Goal: Navigation & Orientation: Understand site structure

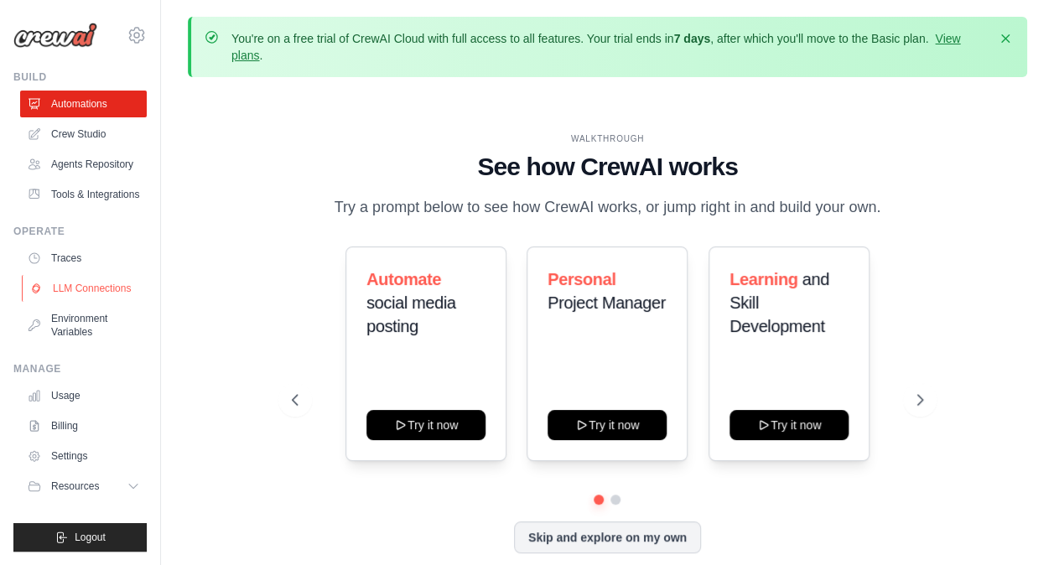
click at [104, 286] on link "LLM Connections" at bounding box center [85, 288] width 127 height 27
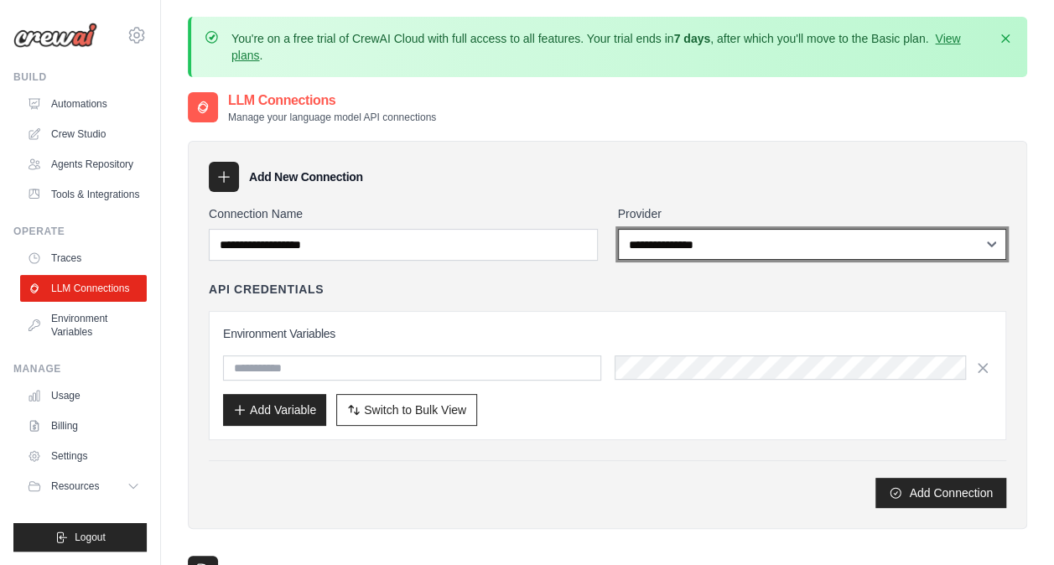
click at [759, 242] on select "**********" at bounding box center [812, 244] width 389 height 31
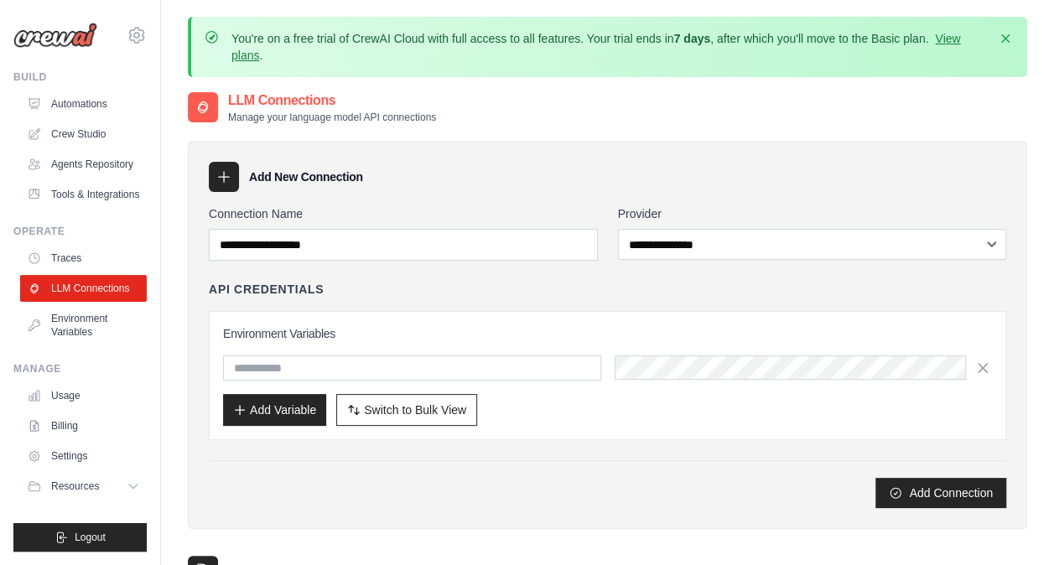
click at [532, 278] on div "**********" at bounding box center [607, 356] width 797 height 303
click at [87, 131] on link "Crew Studio" at bounding box center [85, 134] width 127 height 27
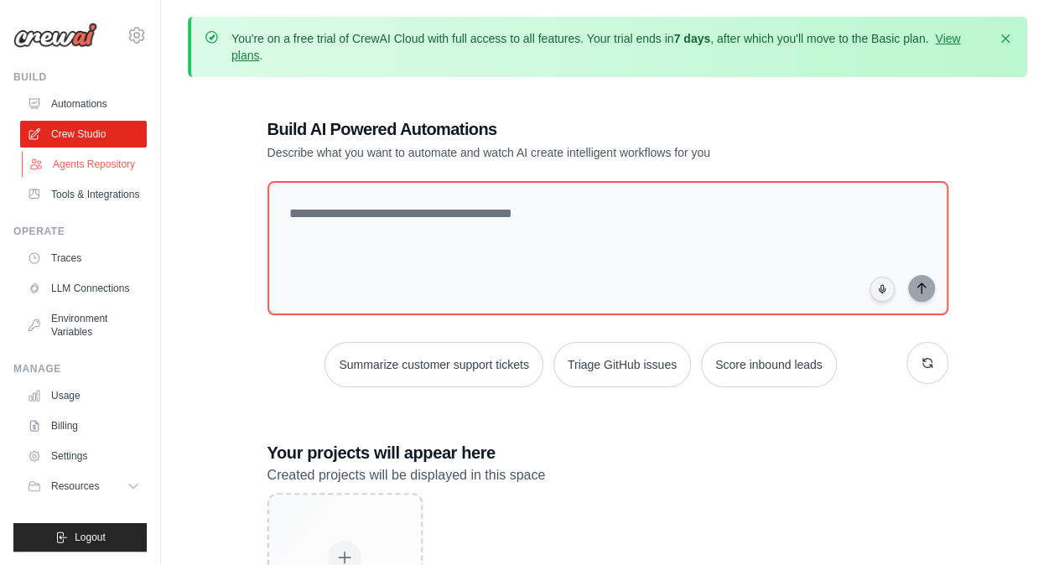
click at [88, 159] on link "Agents Repository" at bounding box center [85, 164] width 127 height 27
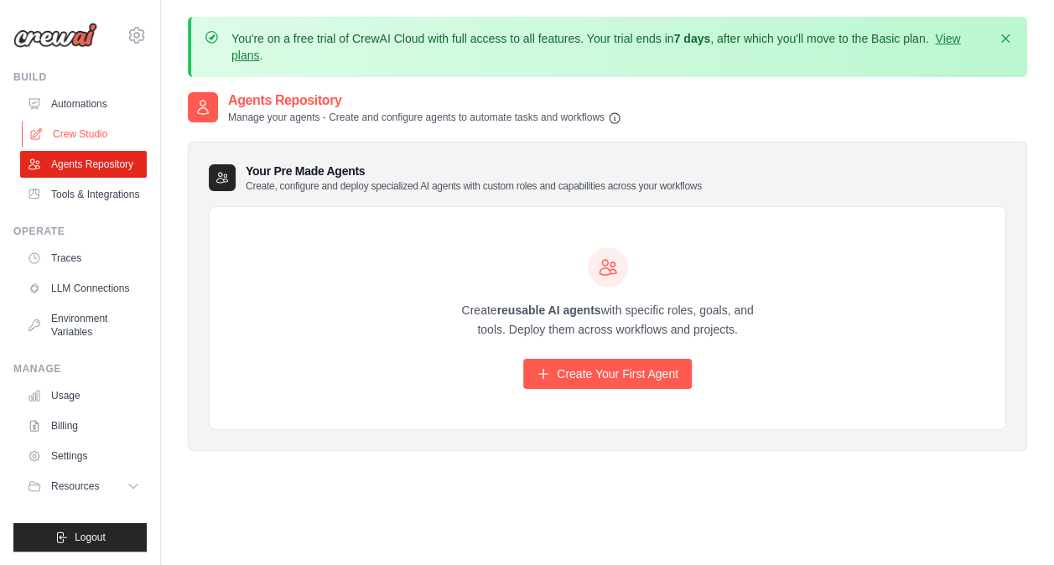
click at [87, 132] on link "Crew Studio" at bounding box center [85, 134] width 127 height 27
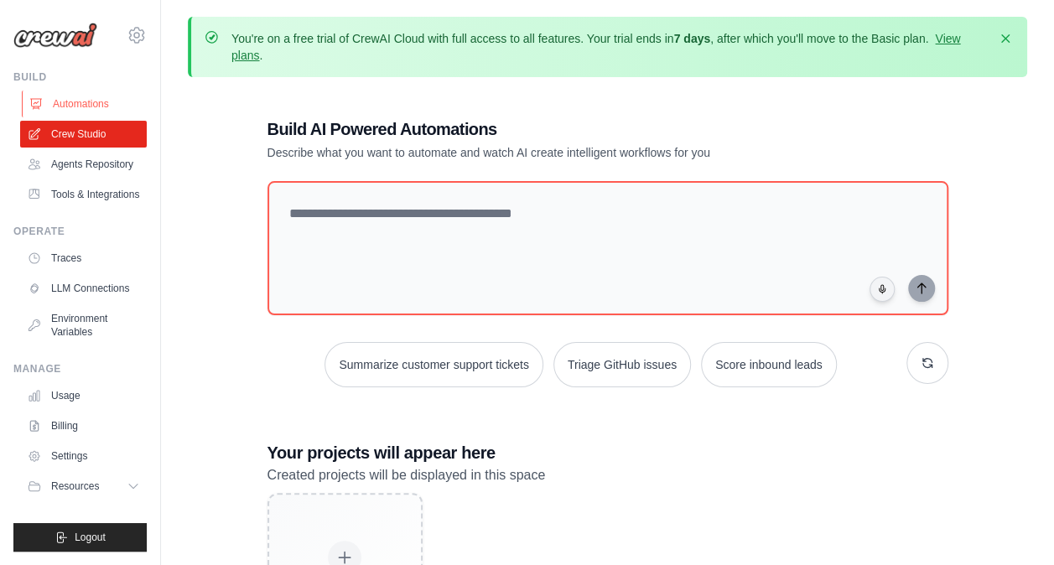
click at [93, 102] on link "Automations" at bounding box center [85, 104] width 127 height 27
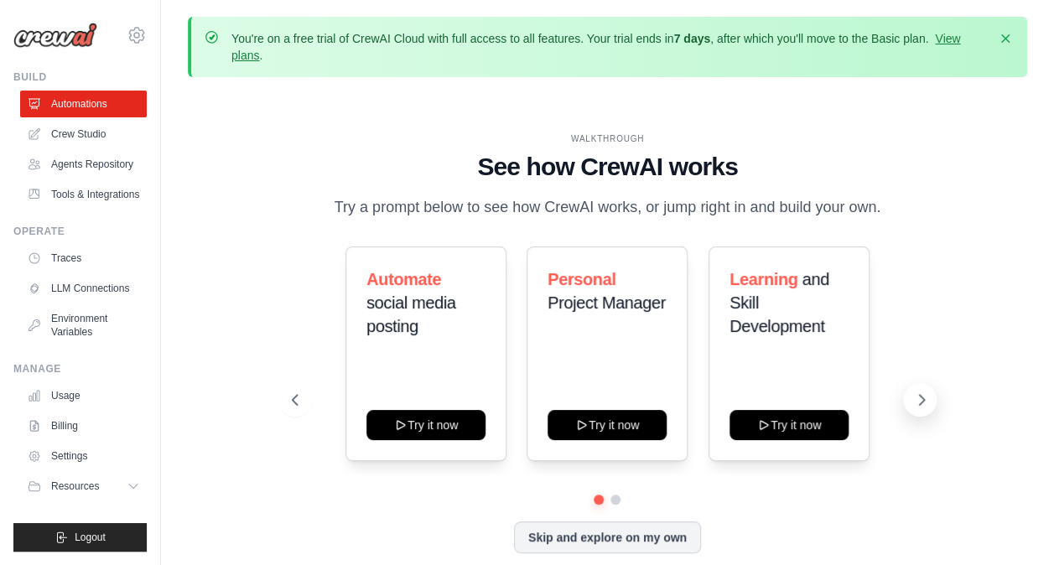
click at [917, 399] on icon at bounding box center [921, 400] width 17 height 17
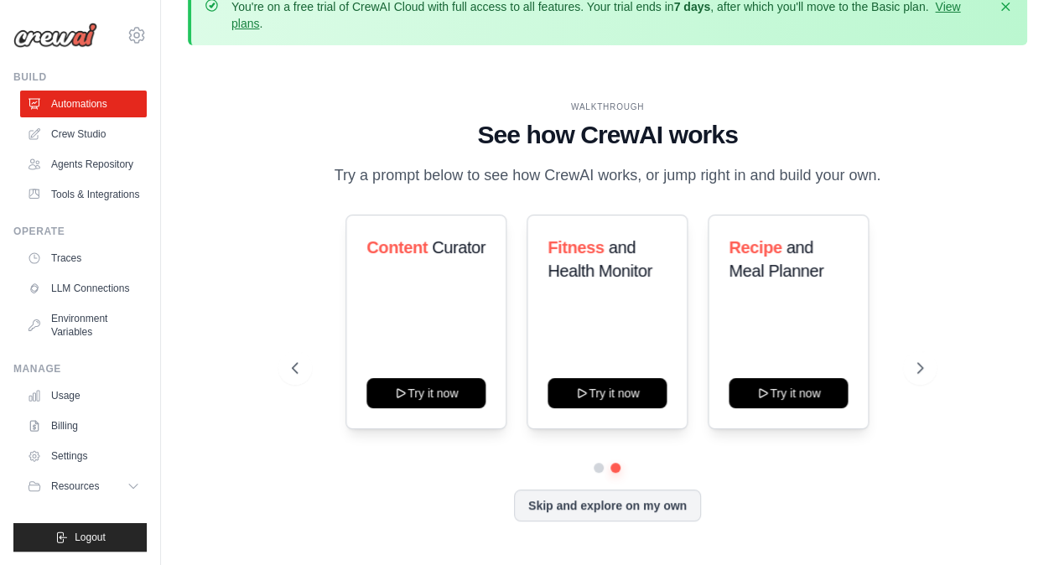
scroll to position [74, 0]
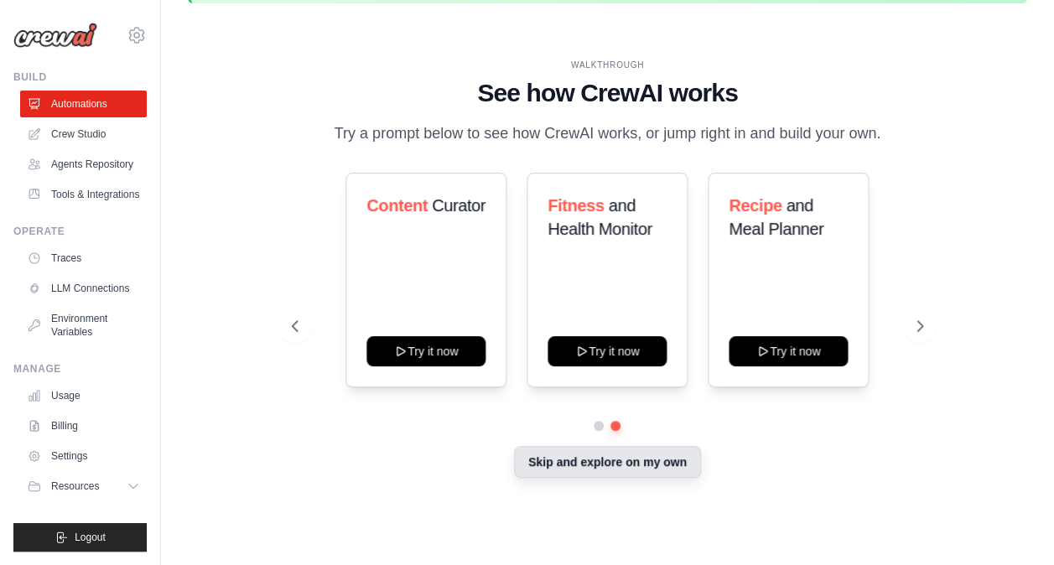
click at [674, 469] on button "Skip and explore on my own" at bounding box center [607, 462] width 187 height 32
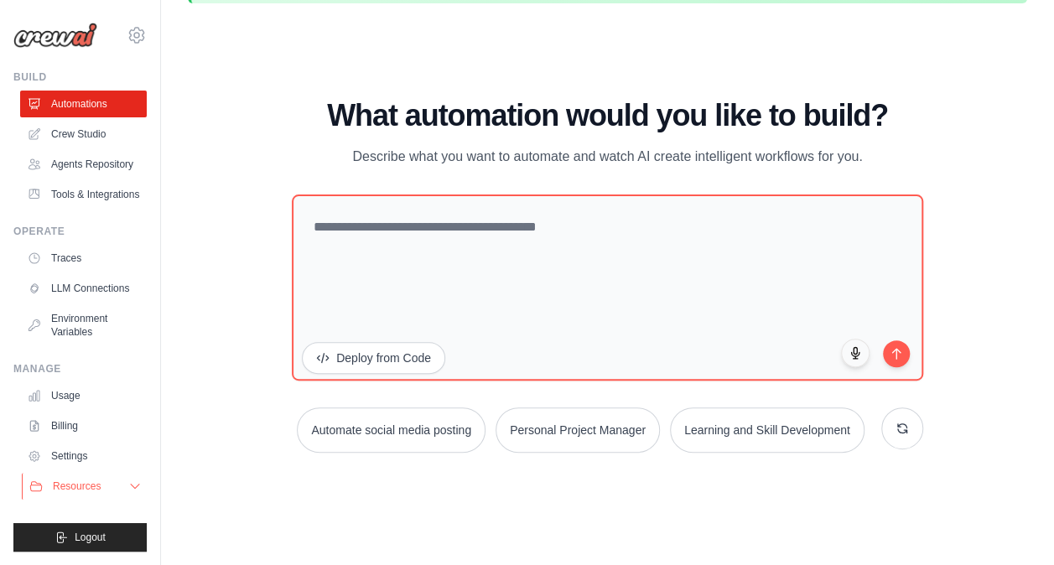
click at [134, 482] on icon at bounding box center [134, 486] width 13 height 13
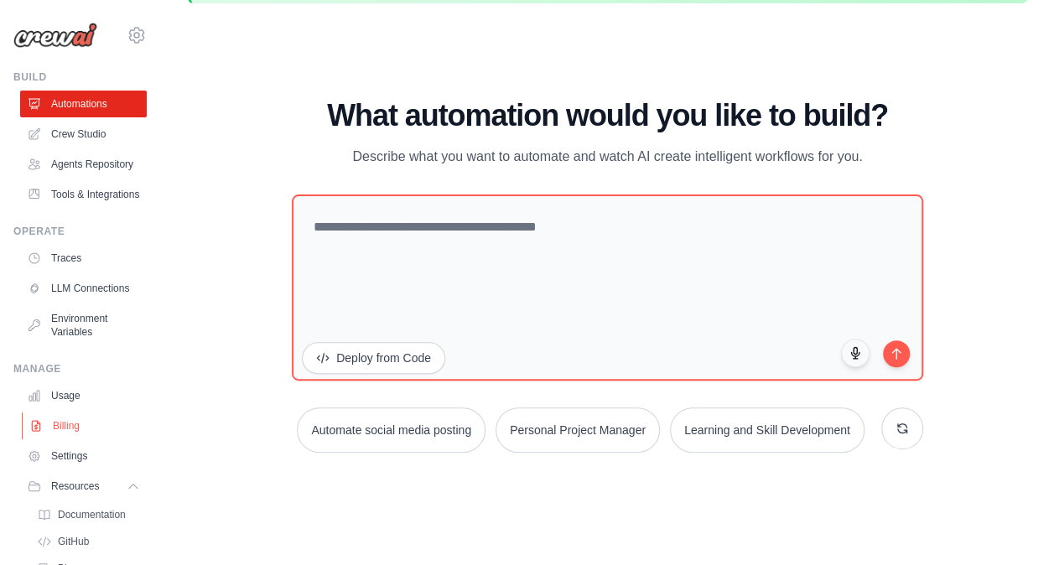
scroll to position [140, 0]
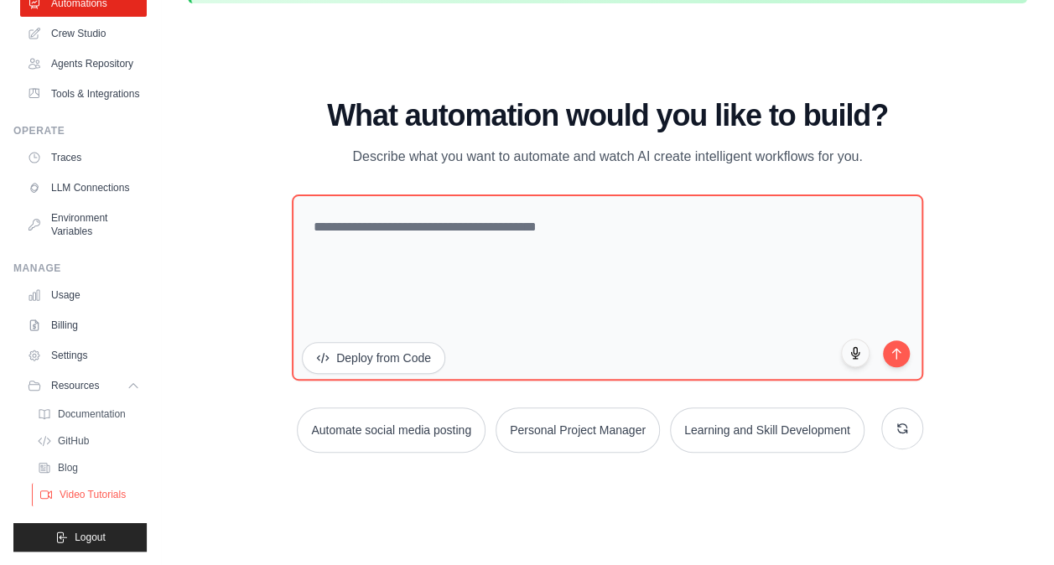
click at [106, 495] on span "Video Tutorials" at bounding box center [93, 494] width 66 height 13
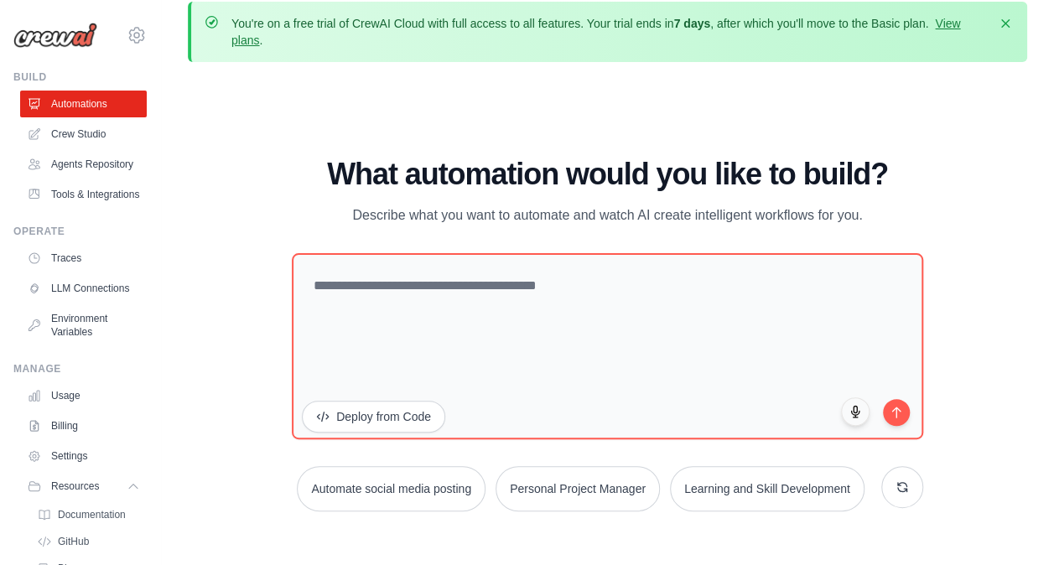
scroll to position [0, 0]
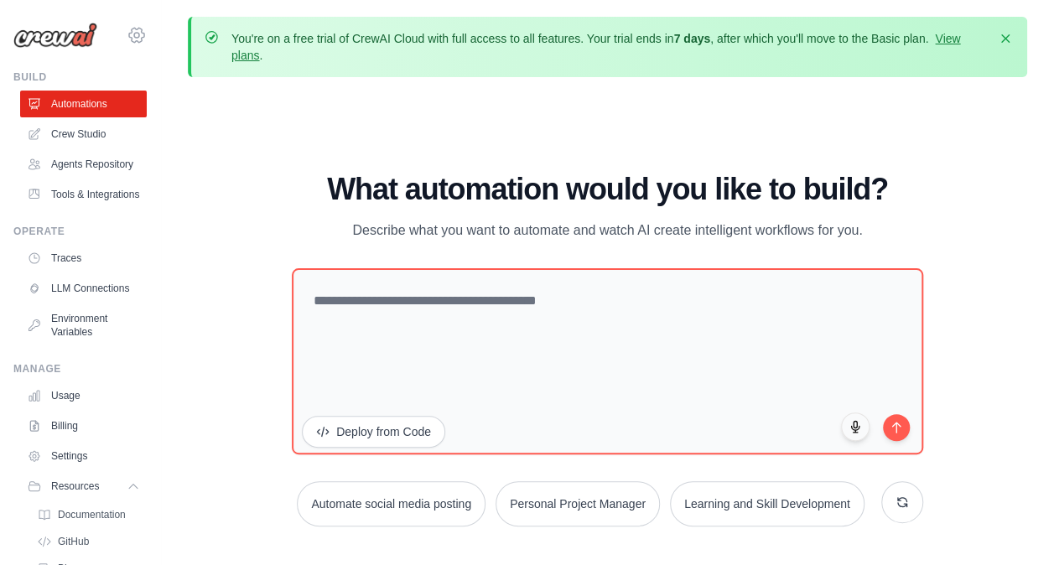
click at [127, 38] on icon at bounding box center [137, 35] width 20 height 20
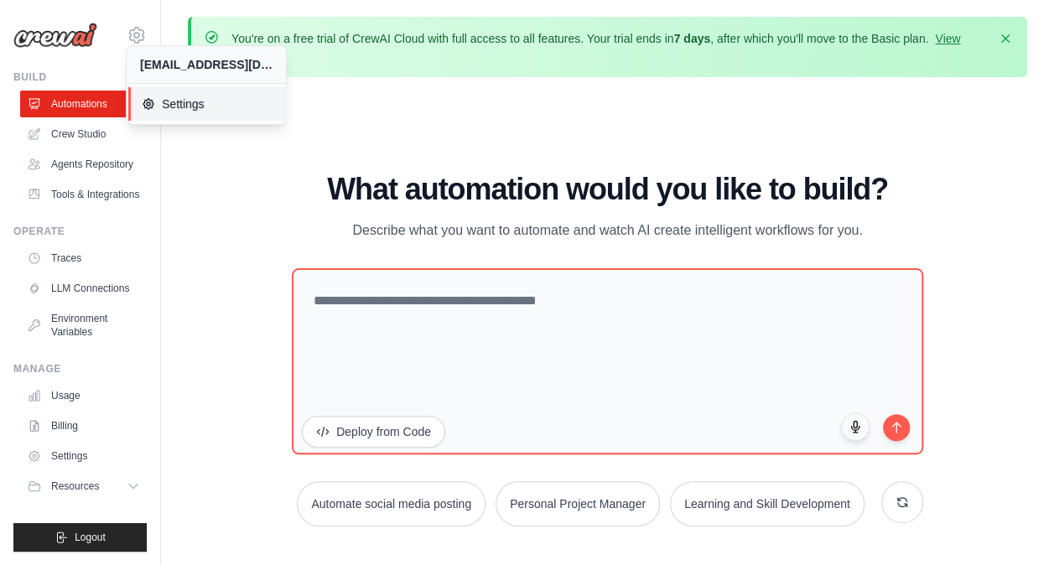
click at [153, 101] on icon at bounding box center [148, 103] width 13 height 13
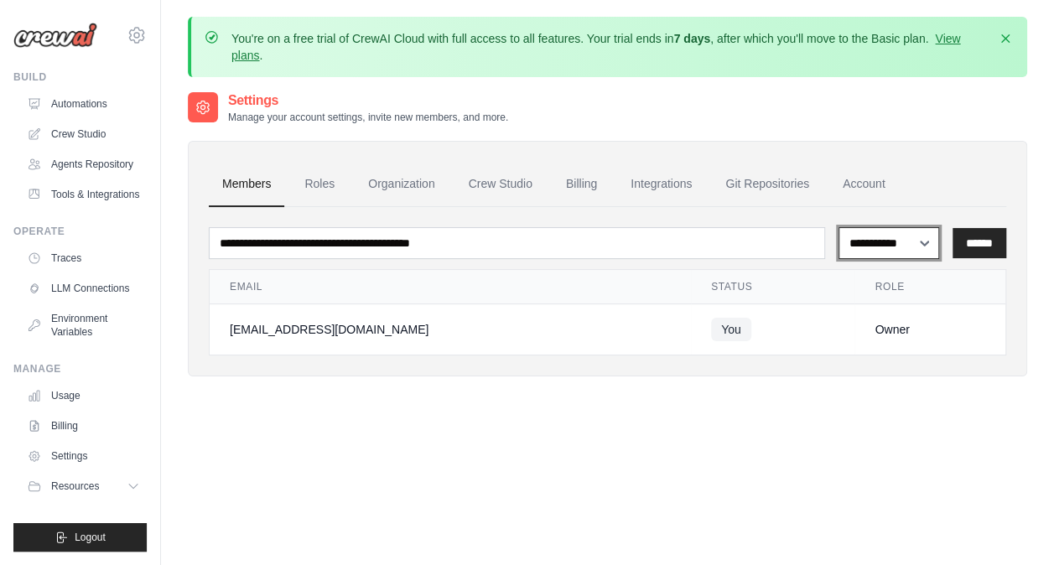
click at [864, 240] on select "**********" at bounding box center [888, 242] width 101 height 31
click at [725, 428] on div "**********" at bounding box center [607, 373] width 839 height 565
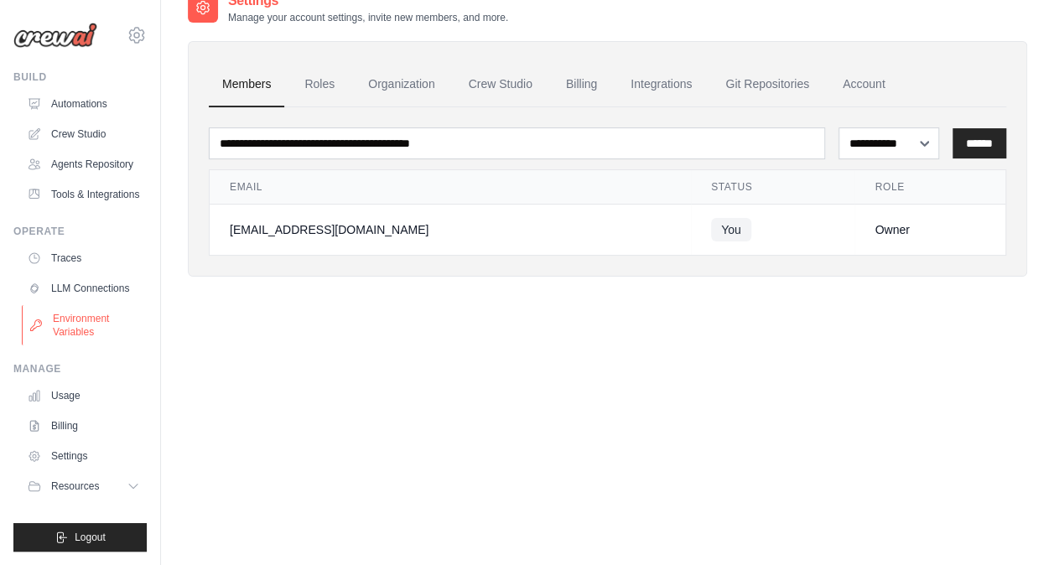
scroll to position [107, 0]
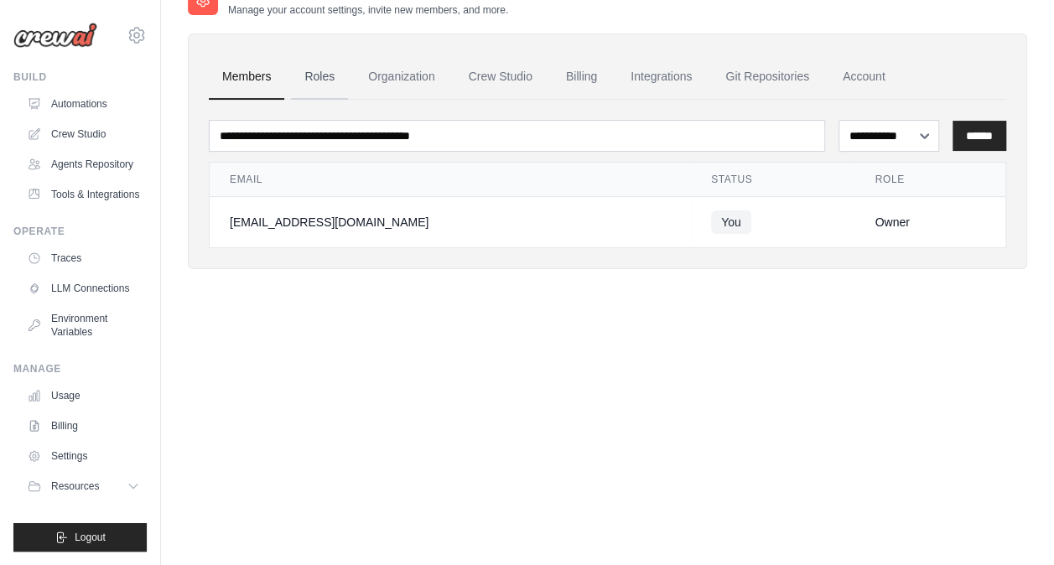
click at [327, 69] on link "Roles" at bounding box center [319, 76] width 57 height 45
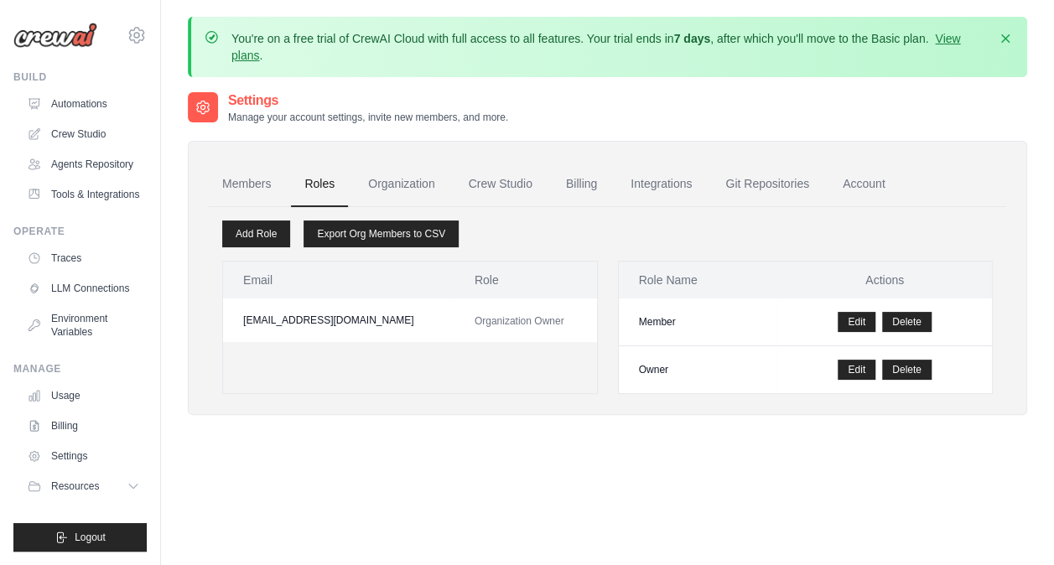
scroll to position [107, 0]
